Goal: Task Accomplishment & Management: Complete application form

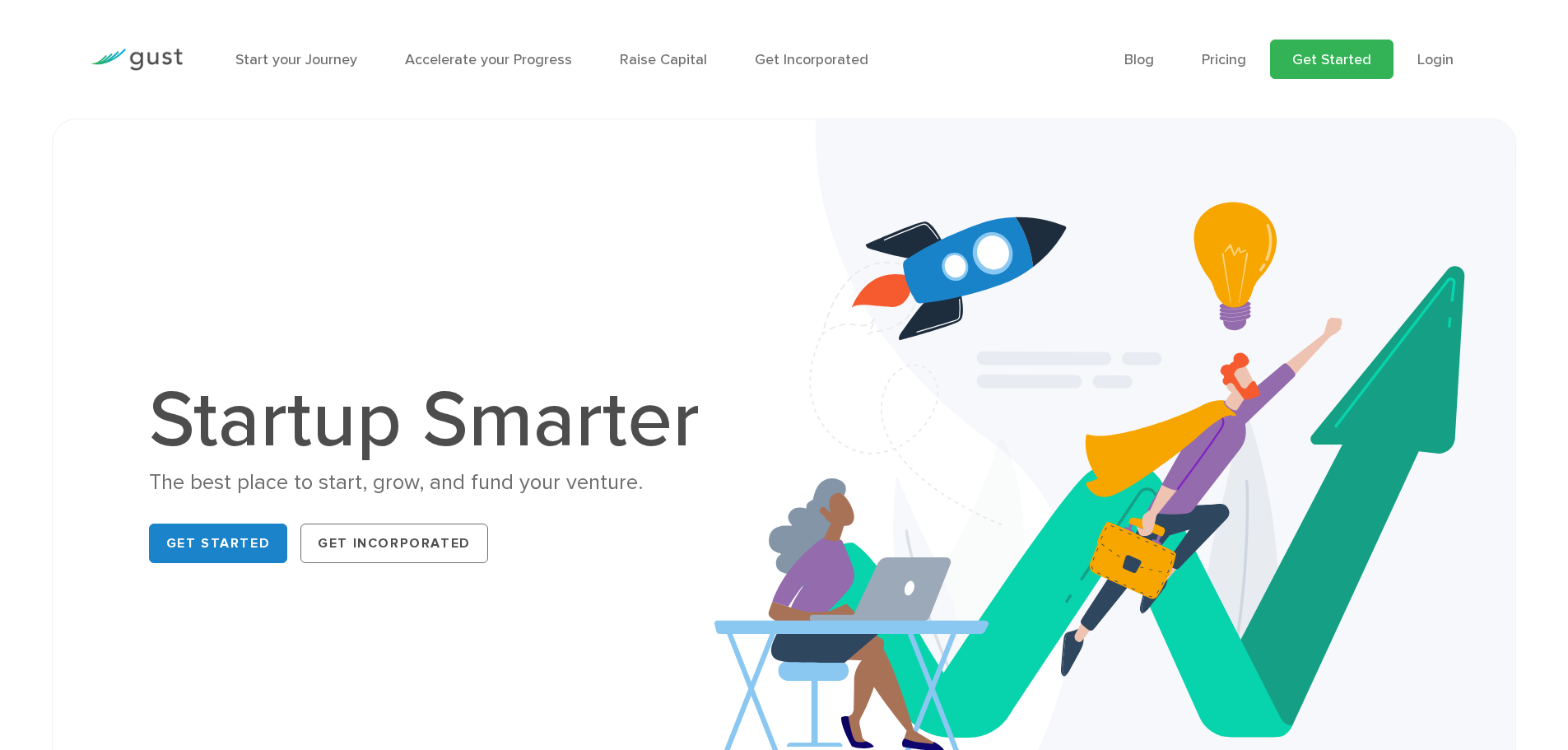
click at [1295, 61] on link "Get Started" at bounding box center [1332, 58] width 124 height 39
